Goal: Task Accomplishment & Management: Complete application form

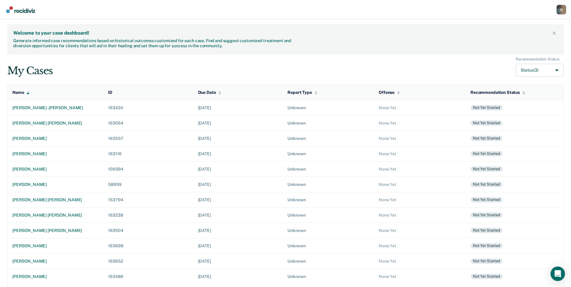
click at [100, 67] on div "My Cases Recommendation Status Status (3)" at bounding box center [285, 67] width 556 height 20
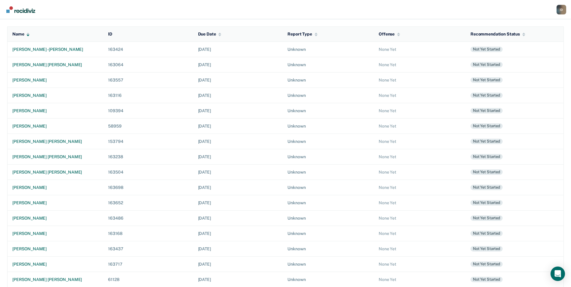
scroll to position [60, 0]
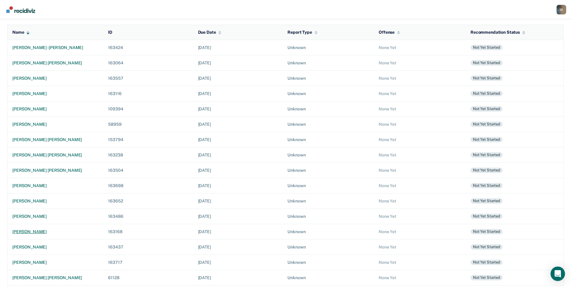
click at [37, 232] on div "[PERSON_NAME]" at bounding box center [55, 231] width 86 height 5
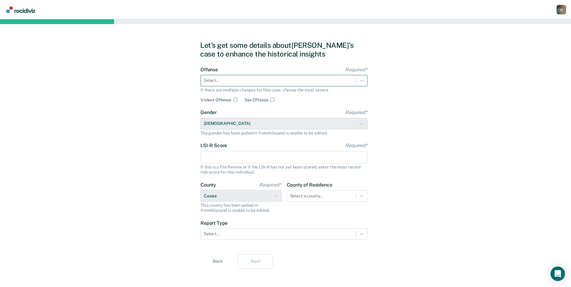
click at [240, 75] on div "Select..." at bounding box center [283, 80] width 167 height 11
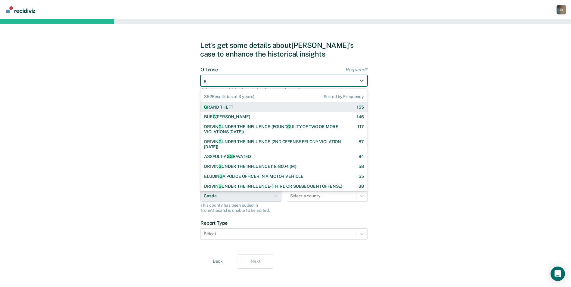
type input "gr"
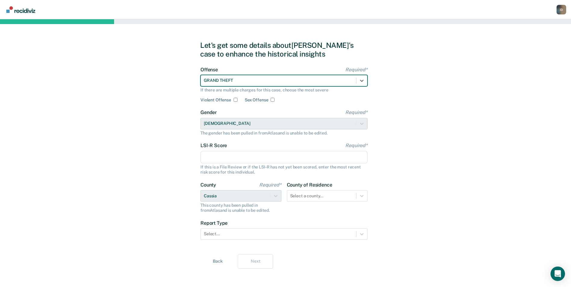
click at [232, 156] on input "LSI-R Score Required*" at bounding box center [283, 157] width 167 height 13
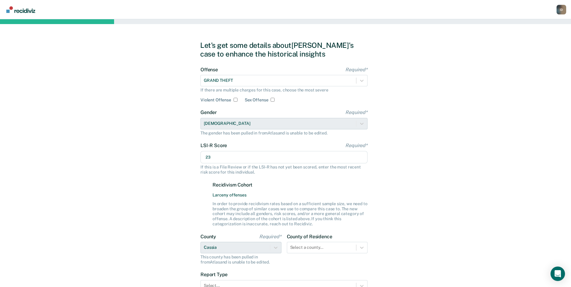
scroll to position [55, 0]
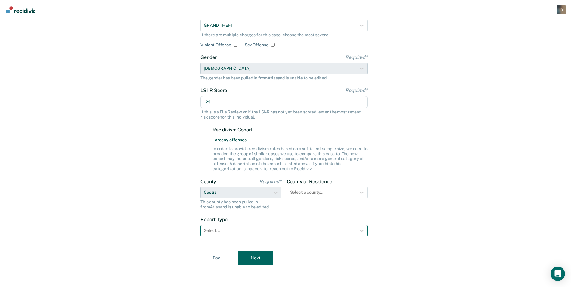
type input "23"
click at [230, 228] on div at bounding box center [278, 230] width 149 height 6
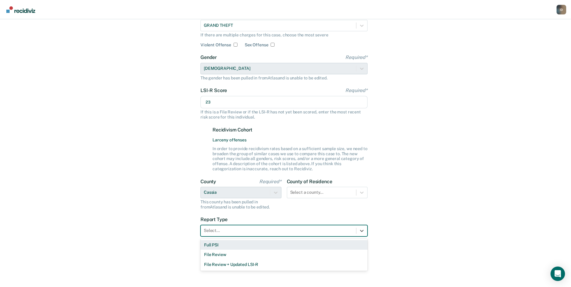
drag, startPoint x: 211, startPoint y: 253, endPoint x: 211, endPoint y: 245, distance: 7.8
click at [211, 245] on div "Full PSI File Review File Review + Updated LSI-R" at bounding box center [283, 255] width 167 height 32
click at [211, 245] on div "Full PSI" at bounding box center [283, 245] width 167 height 10
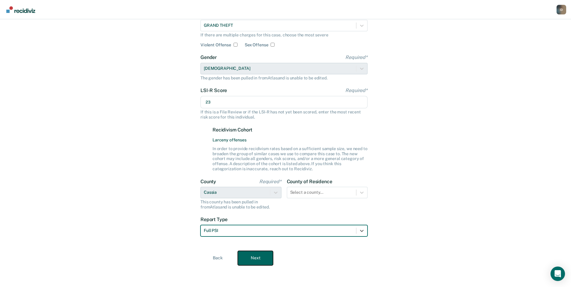
click at [253, 255] on button "Next" at bounding box center [255, 258] width 35 height 14
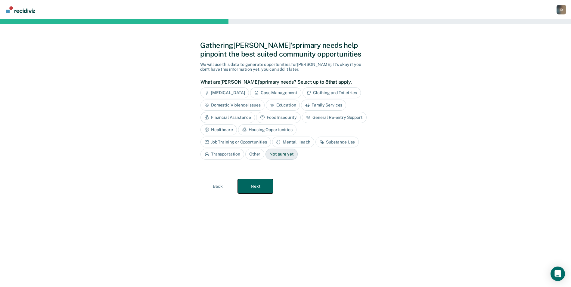
scroll to position [0, 0]
click at [262, 131] on div "Housing Opportunities" at bounding box center [269, 129] width 58 height 11
click at [328, 142] on div "Substance Use" at bounding box center [339, 142] width 43 height 11
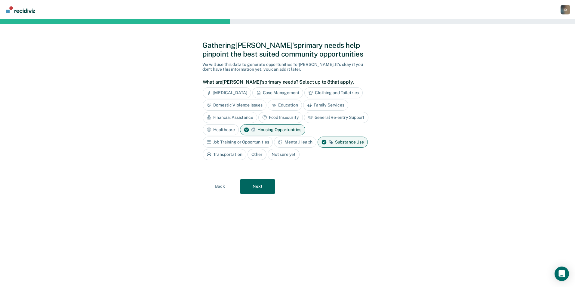
click at [231, 151] on div "Transportation" at bounding box center [225, 154] width 44 height 11
click at [241, 138] on div "Job Training or Opportunities" at bounding box center [238, 142] width 70 height 11
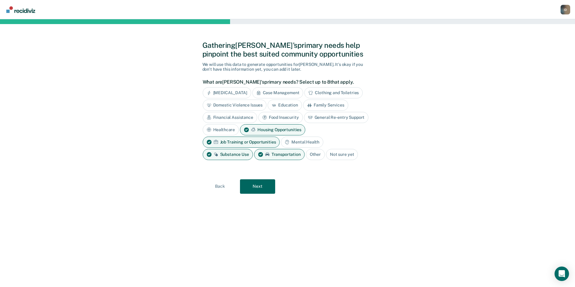
click at [332, 116] on div "General Re-entry Support" at bounding box center [336, 117] width 65 height 11
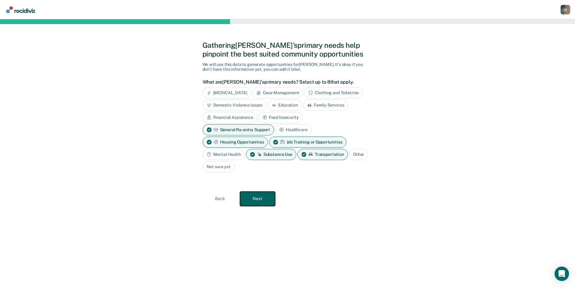
click at [264, 197] on button "Next" at bounding box center [257, 199] width 35 height 14
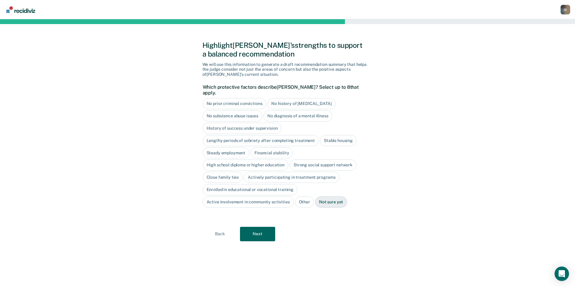
click at [292, 99] on div "No history of [MEDICAL_DATA]" at bounding box center [301, 103] width 68 height 11
click at [297, 114] on div "No diagnosis of a mental illness" at bounding box center [297, 115] width 69 height 11
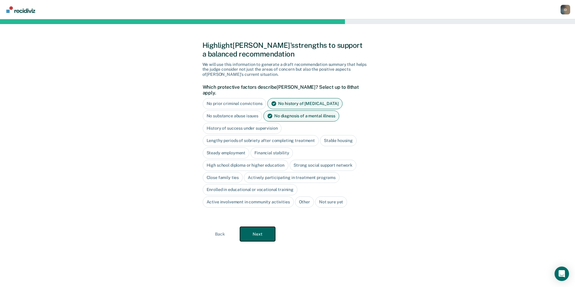
click at [270, 227] on button "Next" at bounding box center [257, 234] width 35 height 14
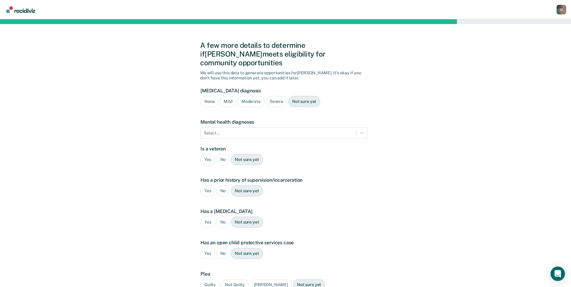
click at [248, 96] on div "Moderate" at bounding box center [250, 101] width 27 height 11
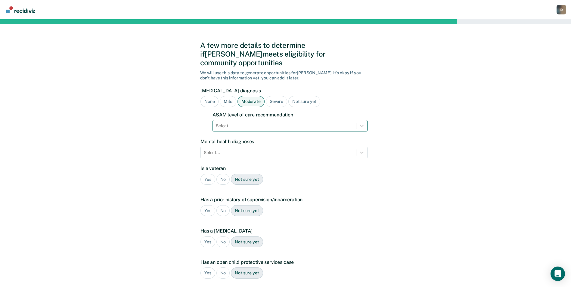
click at [308, 123] on div at bounding box center [284, 126] width 137 height 6
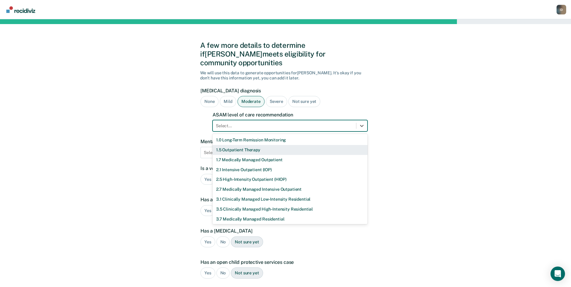
click at [301, 145] on div "1.5 Outpatient Therapy" at bounding box center [289, 150] width 155 height 10
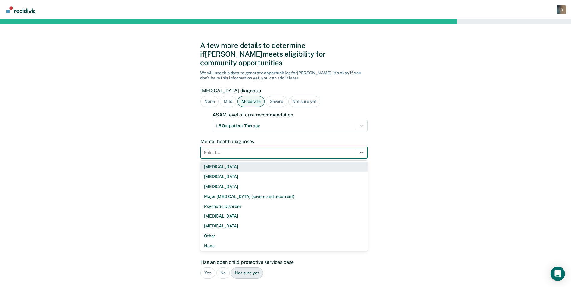
click at [263, 149] on div at bounding box center [278, 152] width 149 height 6
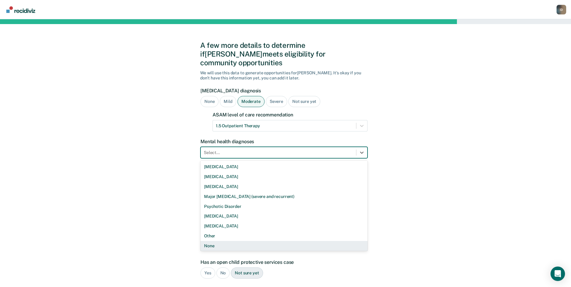
click at [239, 241] on div "None" at bounding box center [283, 246] width 167 height 10
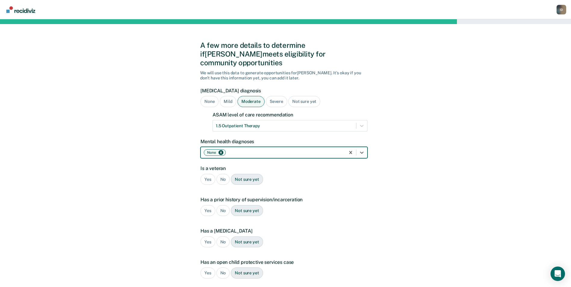
click at [389, 207] on div "A few more details to determine if [PERSON_NAME] meets eligibility for communit…" at bounding box center [285, 192] width 571 height 346
click at [221, 174] on div "No" at bounding box center [223, 179] width 14 height 11
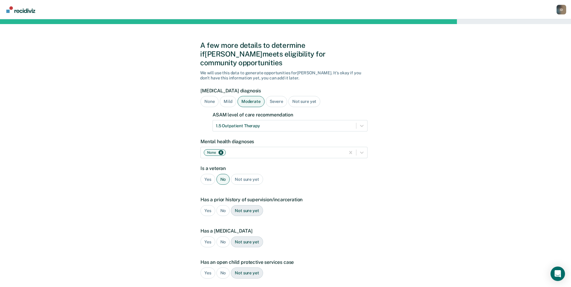
click at [223, 205] on div "No" at bounding box center [223, 210] width 14 height 11
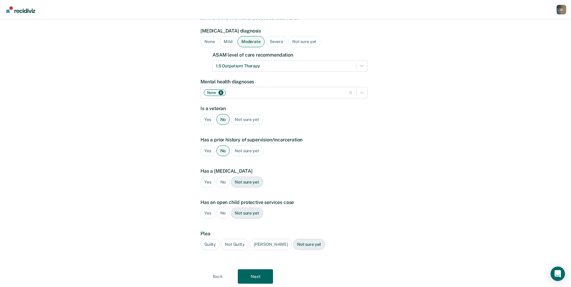
scroll to position [60, 0]
click at [219, 176] on div "No" at bounding box center [223, 181] width 14 height 11
click at [215, 207] on div "Yes No Not sure yet" at bounding box center [283, 212] width 167 height 11
click at [225, 207] on div "No" at bounding box center [223, 212] width 14 height 11
click at [216, 239] on div "Guilty" at bounding box center [209, 244] width 19 height 11
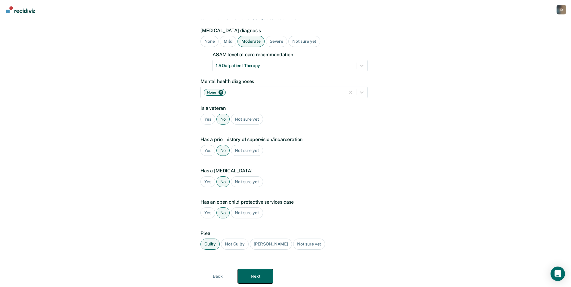
click at [248, 270] on button "Next" at bounding box center [255, 276] width 35 height 14
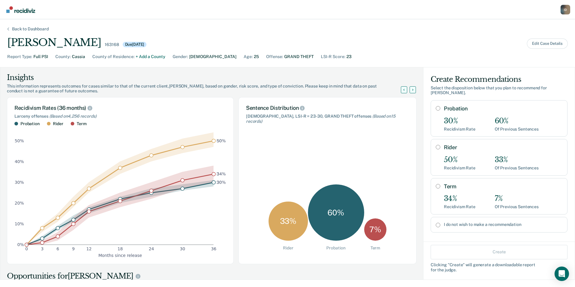
click at [436, 106] on input "Probation" at bounding box center [438, 108] width 5 height 5
radio input "true"
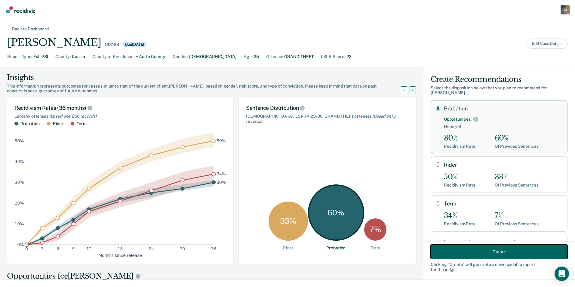
click at [511, 255] on button "Create" at bounding box center [499, 252] width 137 height 14
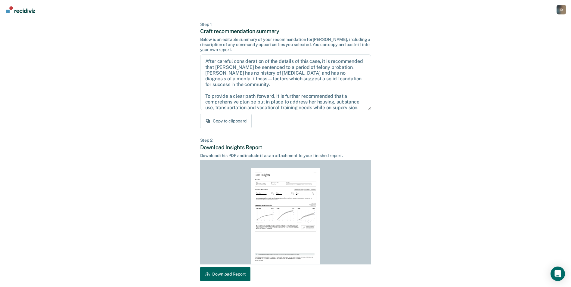
scroll to position [56, 0]
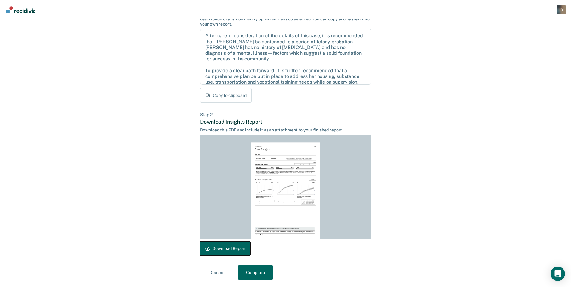
click at [236, 251] on button "Download Report" at bounding box center [225, 248] width 50 height 14
click at [265, 274] on button "Complete" at bounding box center [255, 272] width 35 height 14
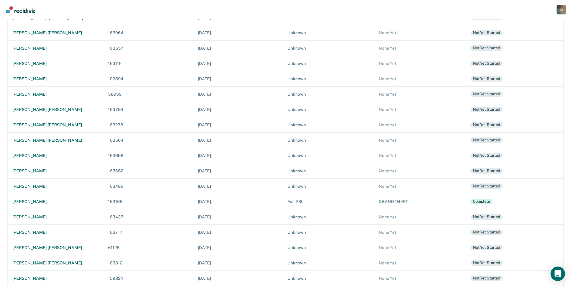
scroll to position [120, 0]
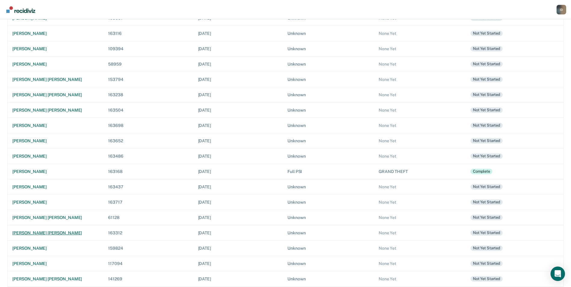
click at [34, 234] on div "[PERSON_NAME] [PERSON_NAME]" at bounding box center [55, 232] width 86 height 5
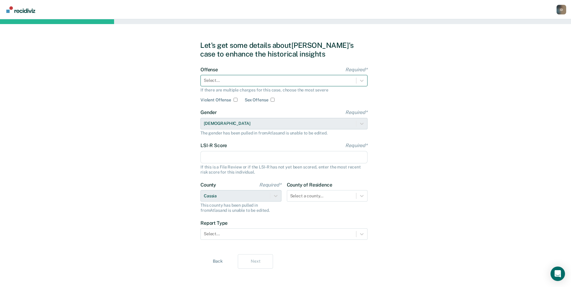
click at [256, 85] on div "Select..." at bounding box center [283, 80] width 167 height 11
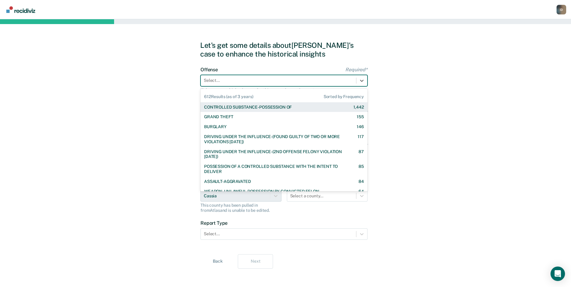
click at [251, 105] on div "CONTROLLED SUBSTANCE-POSSESSION OF" at bounding box center [248, 107] width 88 height 5
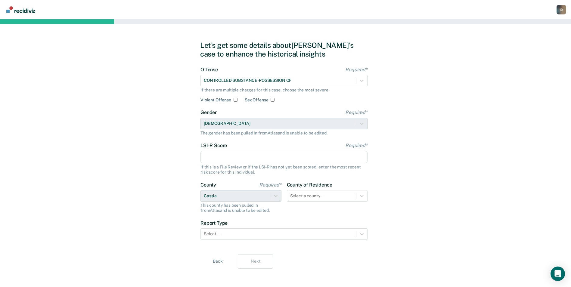
click at [223, 158] on input "LSI-R Score Required*" at bounding box center [283, 157] width 167 height 13
type input "21"
click at [160, 163] on div "Let's get some details about [PERSON_NAME]'s case to enhance the historical ins…" at bounding box center [285, 154] width 571 height 271
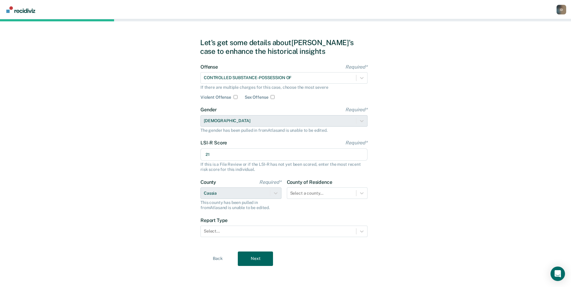
scroll to position [3, 0]
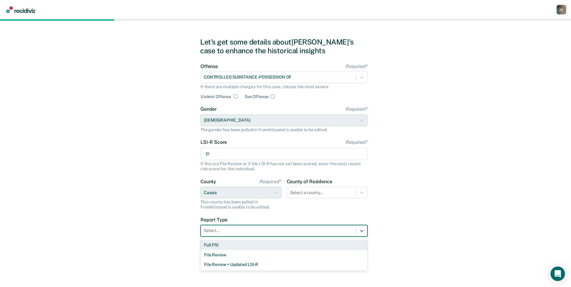
drag, startPoint x: 223, startPoint y: 225, endPoint x: 222, endPoint y: 235, distance: 9.7
click at [223, 226] on div "Select..." at bounding box center [283, 230] width 167 height 11
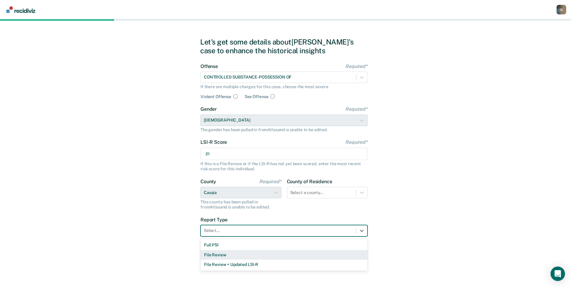
click at [211, 245] on div "Full PSI" at bounding box center [283, 245] width 167 height 10
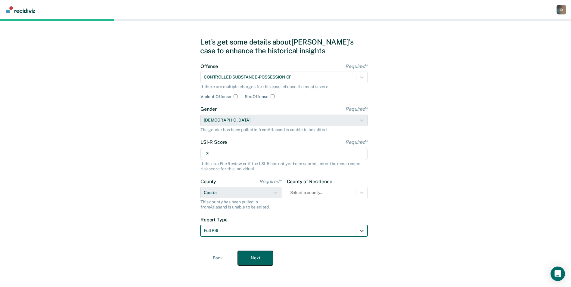
click at [264, 255] on button "Next" at bounding box center [255, 258] width 35 height 14
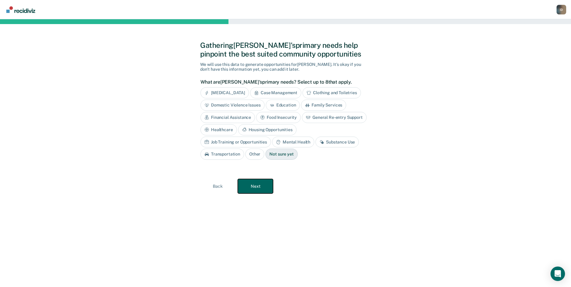
scroll to position [0, 0]
click at [327, 119] on div "General Re-entry Support" at bounding box center [336, 117] width 65 height 11
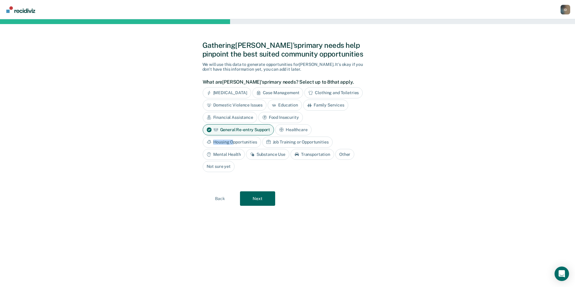
click at [232, 144] on div "Housing Opportunities" at bounding box center [232, 142] width 58 height 11
drag, startPoint x: 232, startPoint y: 144, endPoint x: 296, endPoint y: 142, distance: 64.4
click at [297, 142] on div "Job Training or Opportunities" at bounding box center [304, 142] width 70 height 11
click at [267, 154] on div "Substance Use" at bounding box center [267, 154] width 43 height 11
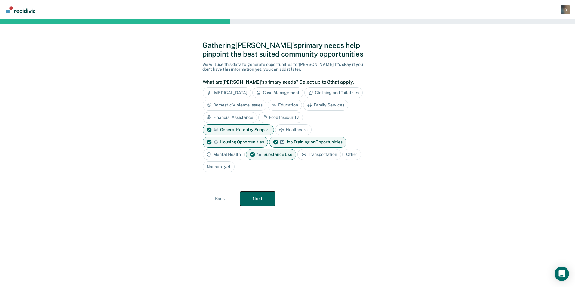
click at [256, 198] on button "Next" at bounding box center [257, 199] width 35 height 14
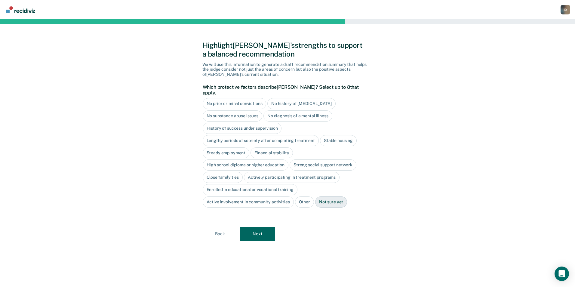
click at [248, 98] on div "No prior criminal convictions" at bounding box center [235, 103] width 64 height 11
click at [304, 99] on div "No history of [MEDICAL_DATA]" at bounding box center [308, 103] width 68 height 11
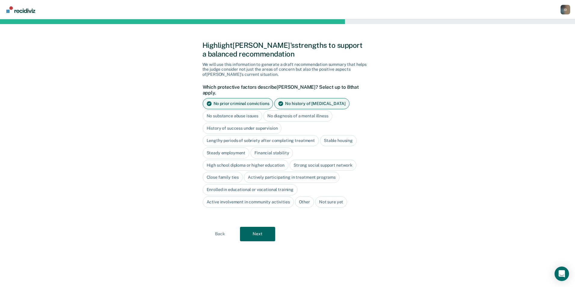
click at [297, 113] on div "No diagnosis of a mental illness" at bounding box center [297, 115] width 69 height 11
click at [261, 230] on button "Next" at bounding box center [257, 234] width 35 height 14
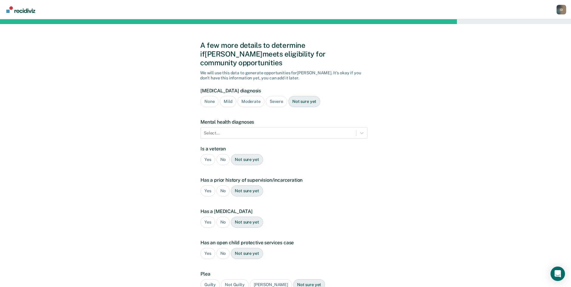
click at [232, 96] on div "Mild" at bounding box center [228, 101] width 16 height 11
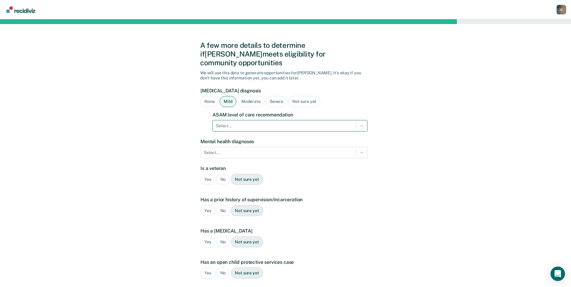
click at [241, 123] on div at bounding box center [284, 126] width 137 height 6
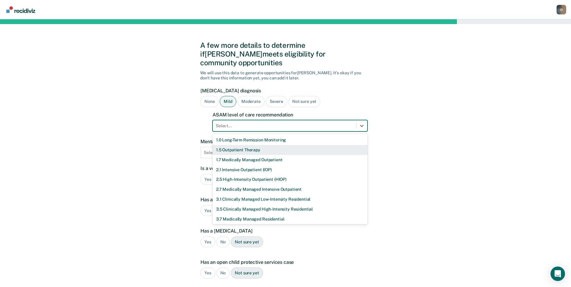
click at [236, 145] on div "1.5 Outpatient Therapy" at bounding box center [289, 150] width 155 height 10
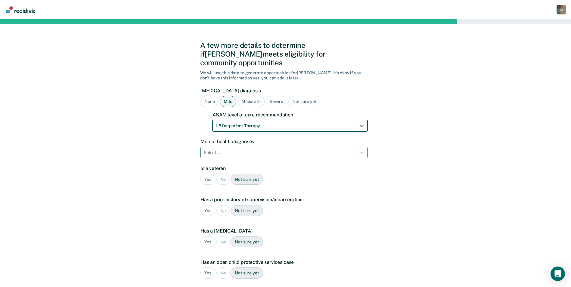
click at [306, 149] on div at bounding box center [278, 152] width 149 height 6
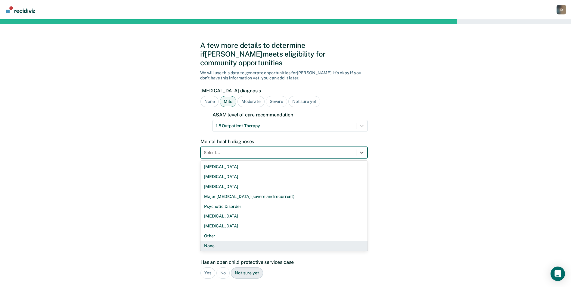
click at [216, 241] on div "None" at bounding box center [283, 246] width 167 height 10
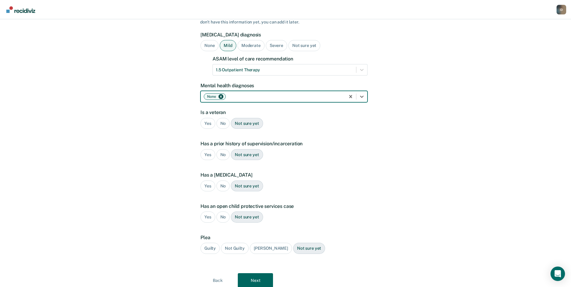
scroll to position [60, 0]
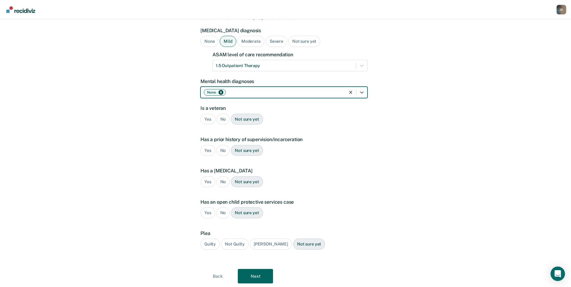
click at [220, 114] on div "No" at bounding box center [223, 119] width 14 height 11
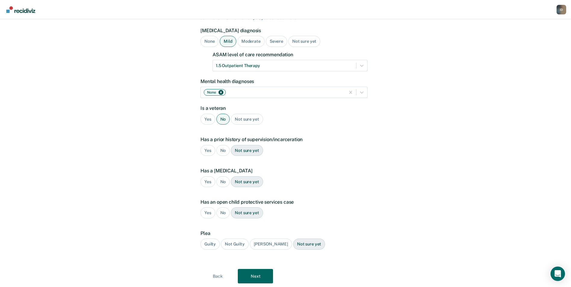
click at [222, 145] on div "No" at bounding box center [223, 150] width 14 height 11
click at [222, 176] on div "No" at bounding box center [223, 181] width 14 height 11
click at [224, 207] on div "No" at bounding box center [223, 212] width 14 height 11
drag, startPoint x: 211, startPoint y: 233, endPoint x: 218, endPoint y: 239, distance: 9.0
click at [211, 239] on div "Guilty" at bounding box center [209, 244] width 19 height 11
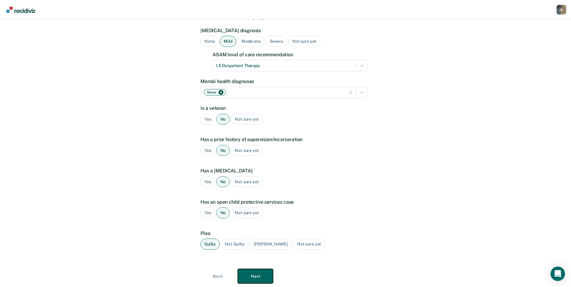
click at [261, 272] on button "Next" at bounding box center [255, 276] width 35 height 14
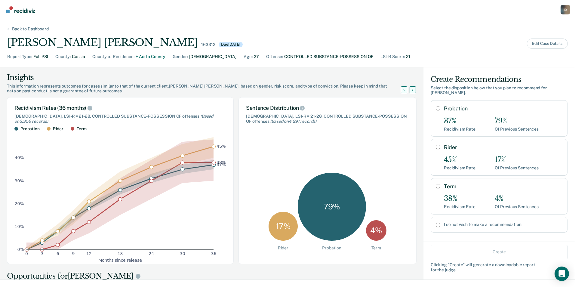
click at [436, 104] on div "Probation 37% Recidivism Rate 79% Of Previous Sentences" at bounding box center [499, 118] width 137 height 36
radio input "true"
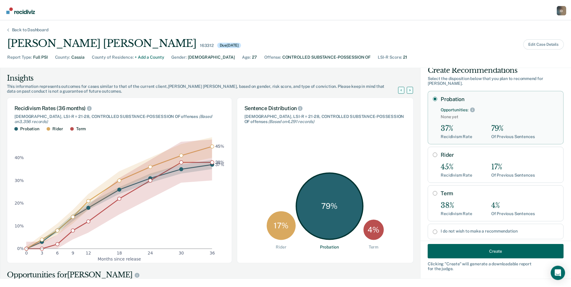
scroll to position [18, 0]
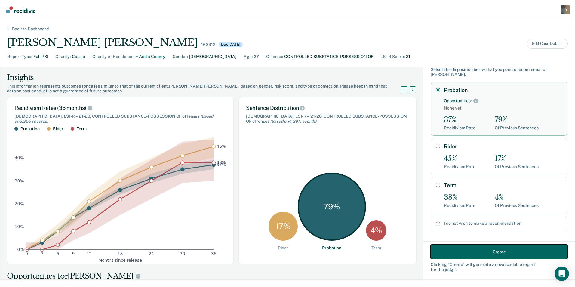
click at [480, 256] on button "Create" at bounding box center [499, 252] width 137 height 14
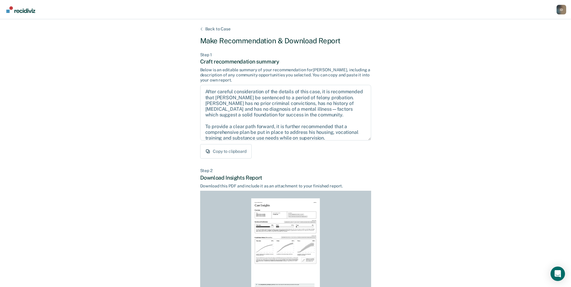
scroll to position [56, 0]
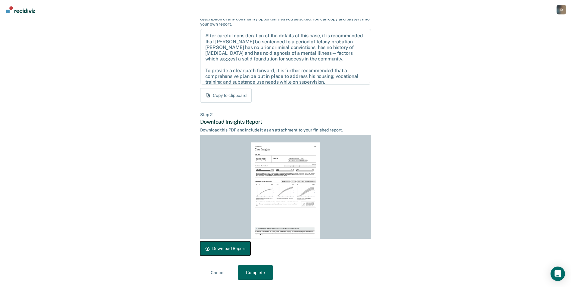
click at [245, 248] on button "Download Report" at bounding box center [225, 248] width 50 height 14
click at [256, 274] on button "Complete" at bounding box center [255, 272] width 35 height 14
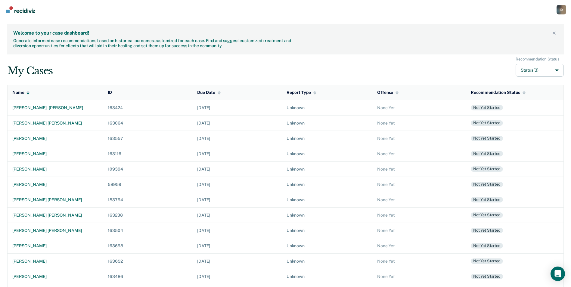
click at [427, 29] on div "Welcome to your case dashboard! Generate informed case recommendations based on…" at bounding box center [285, 39] width 556 height 30
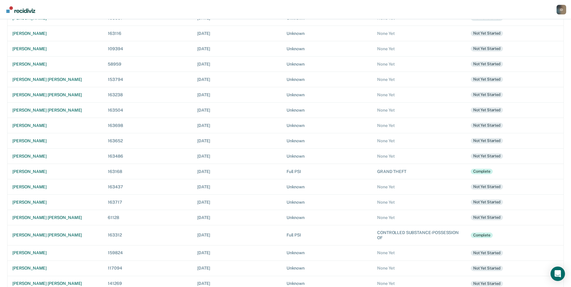
scroll to position [130, 0]
